Goal: Navigation & Orientation: Find specific page/section

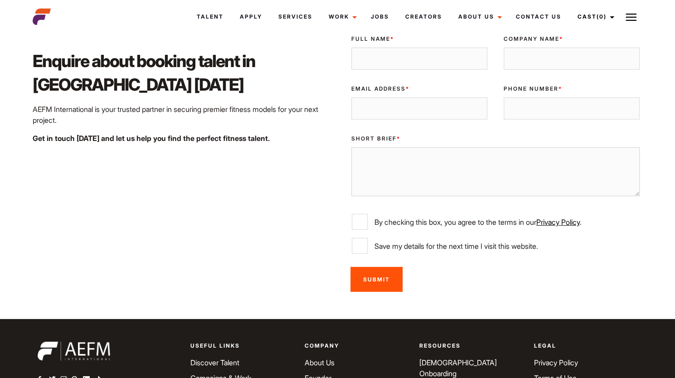
scroll to position [1601, 0]
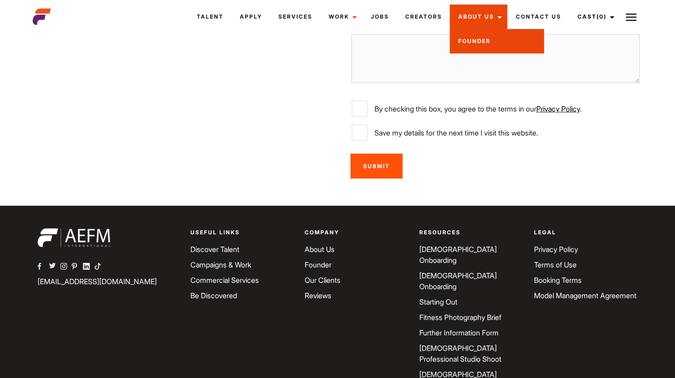
click at [475, 46] on link "Founder" at bounding box center [497, 41] width 94 height 24
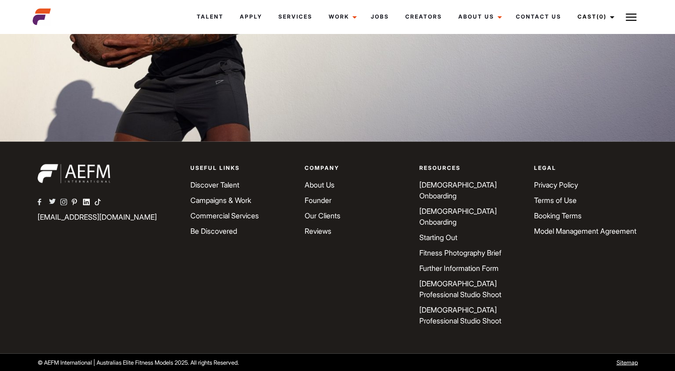
scroll to position [2720, 0]
click at [324, 220] on link "Our Clients" at bounding box center [323, 215] width 36 height 9
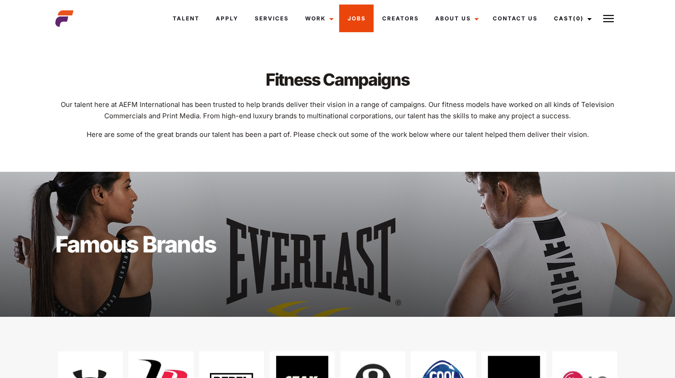
click at [355, 19] on link "Jobs" at bounding box center [356, 19] width 34 height 28
